Goal: Task Accomplishment & Management: Manage account settings

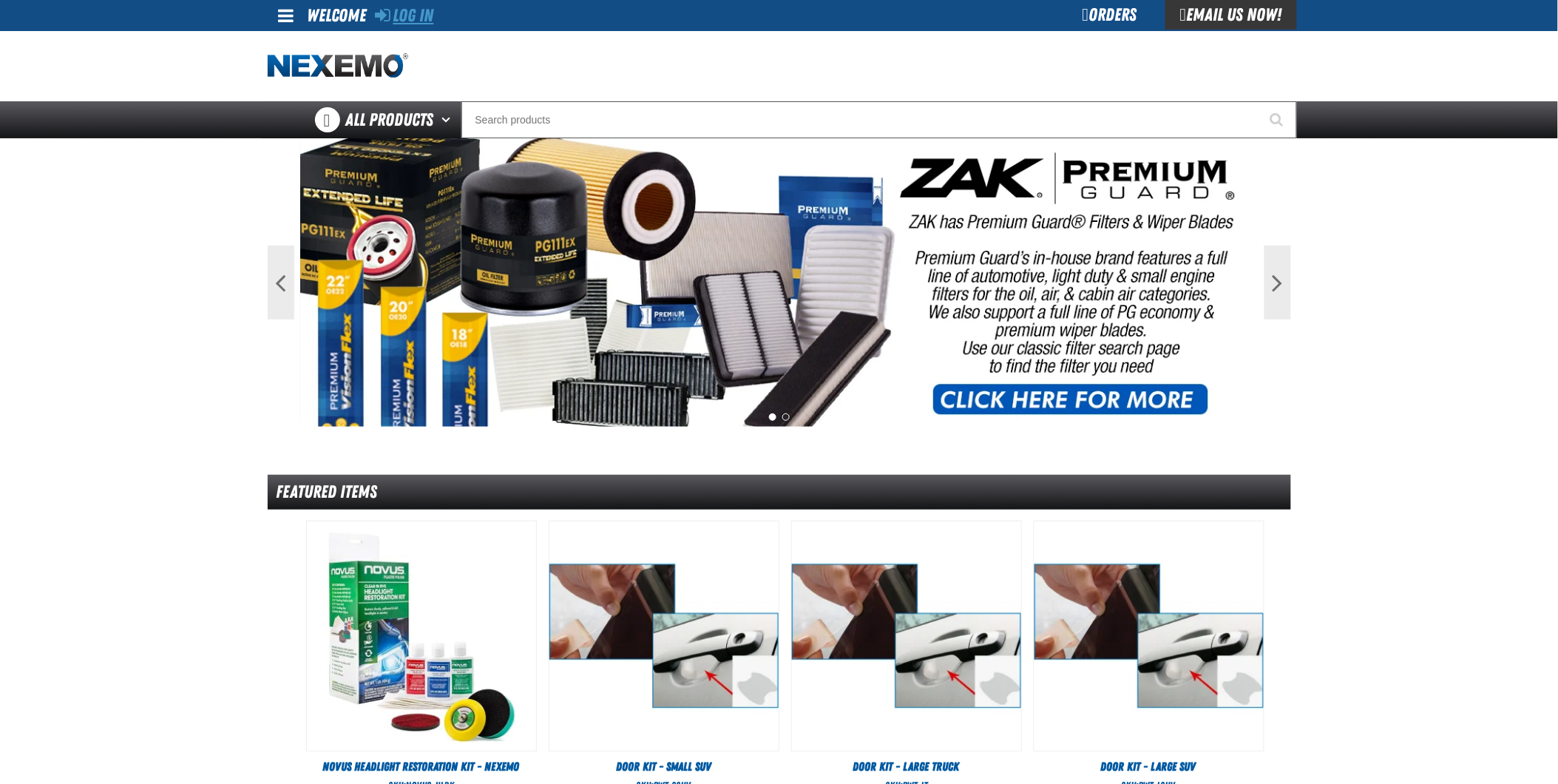
click at [416, 17] on link "Log In" at bounding box center [405, 16] width 58 height 21
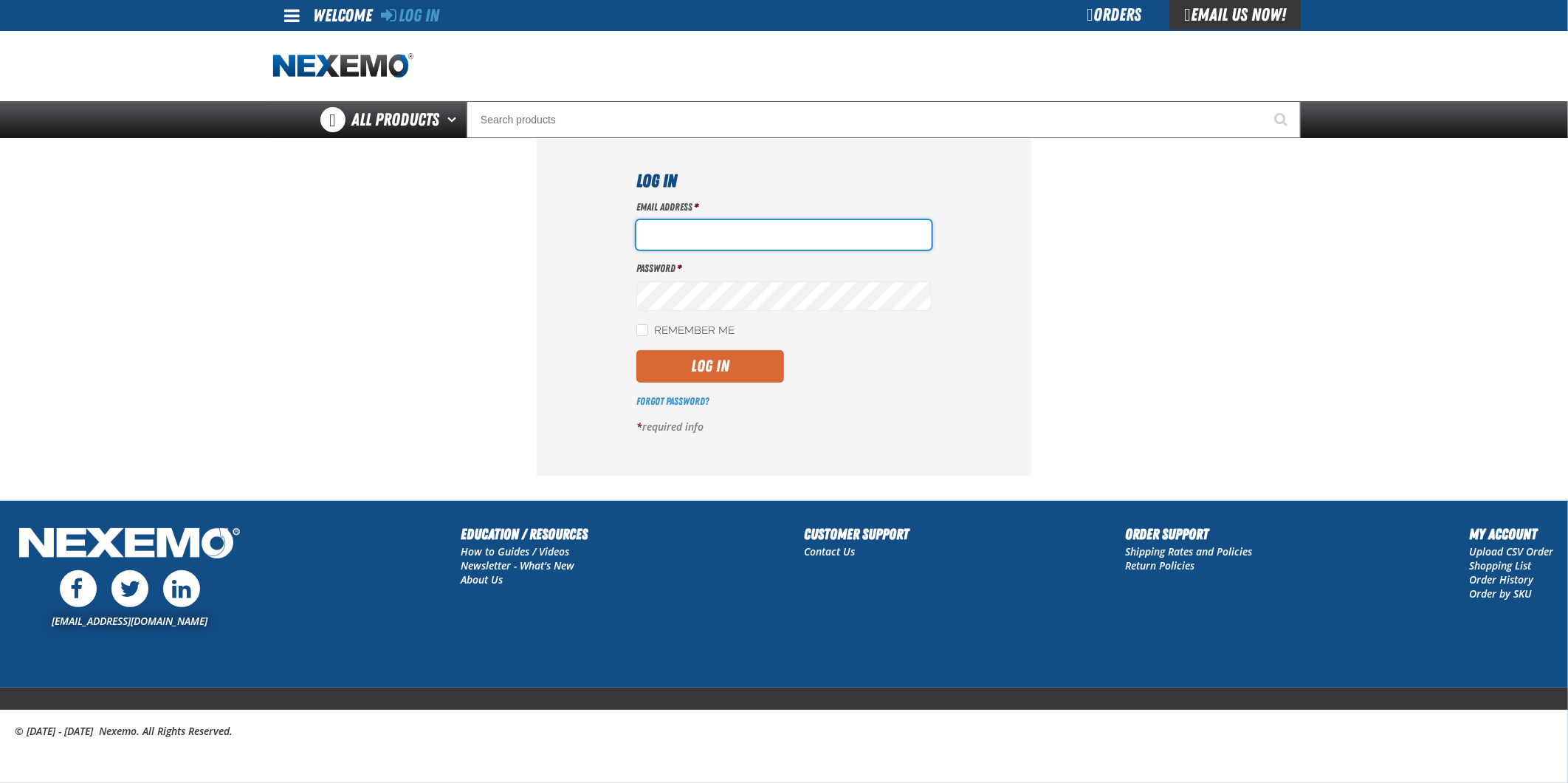
type input "jkemp@vtaig.com"
click at [733, 353] on button "Log In" at bounding box center [710, 367] width 148 height 33
